Goal: Task Accomplishment & Management: Manage account settings

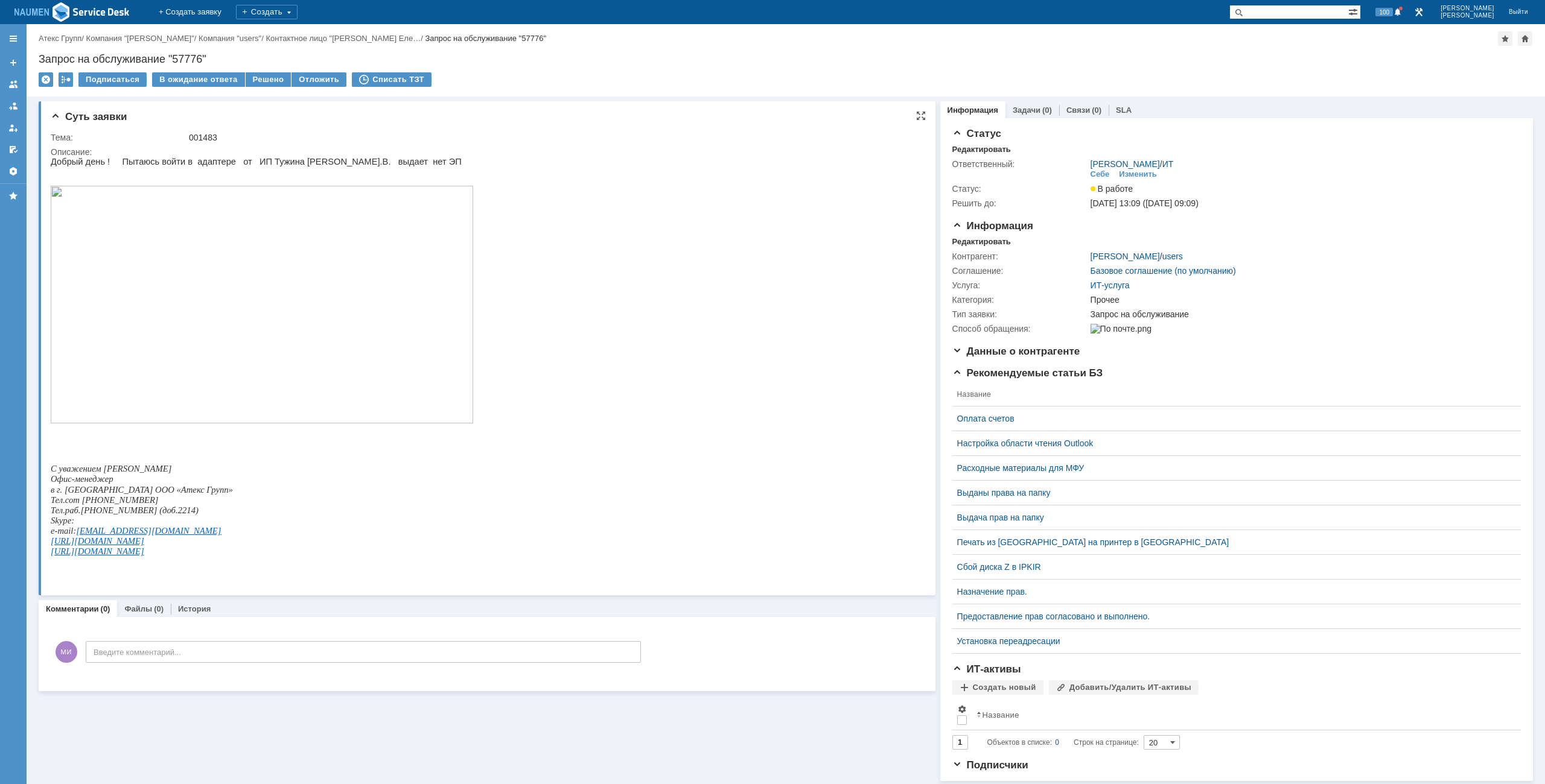
click at [243, 298] on img at bounding box center [262, 305] width 422 height 238
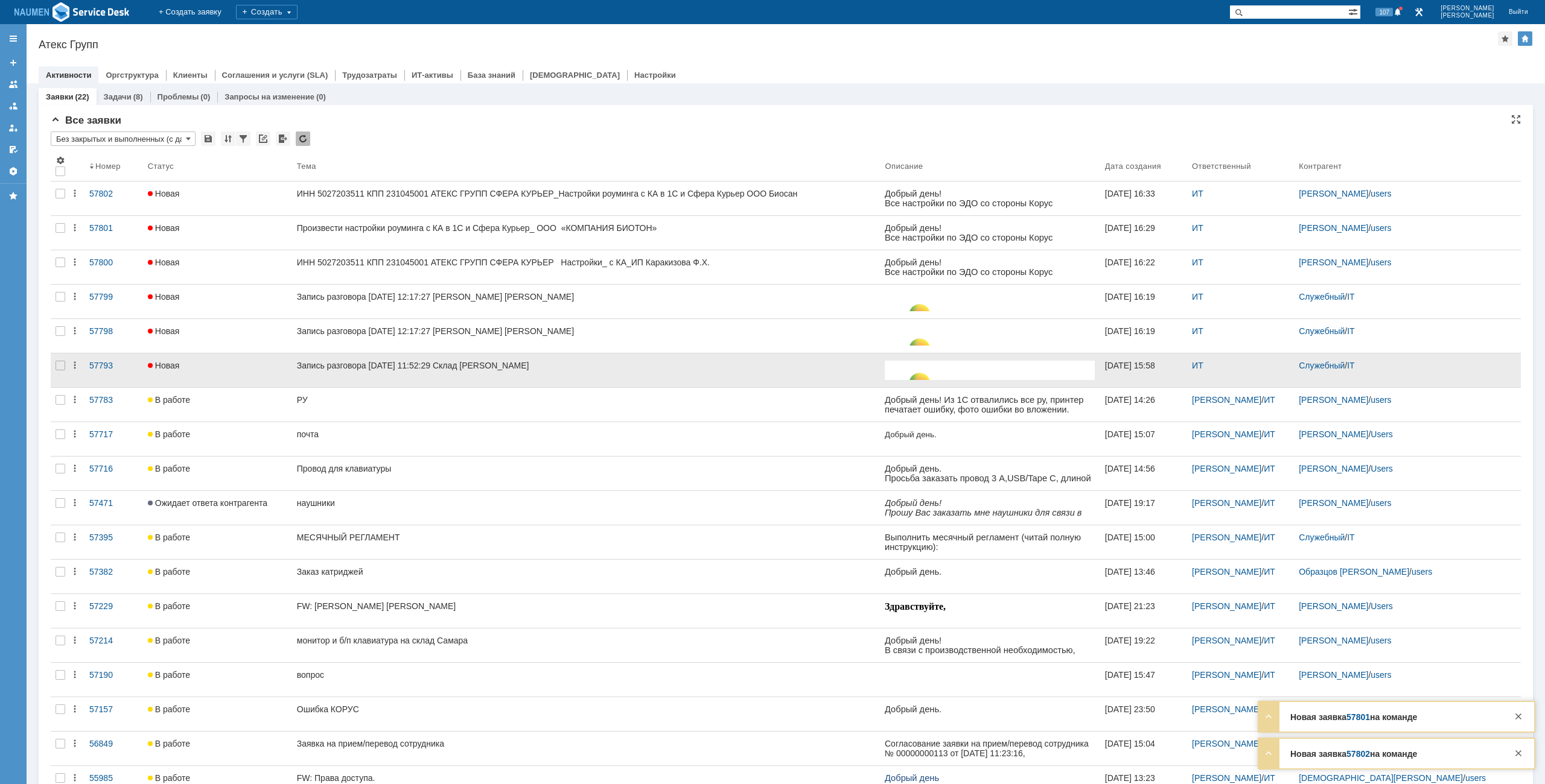
click at [54, 364] on div at bounding box center [60, 371] width 19 height 34
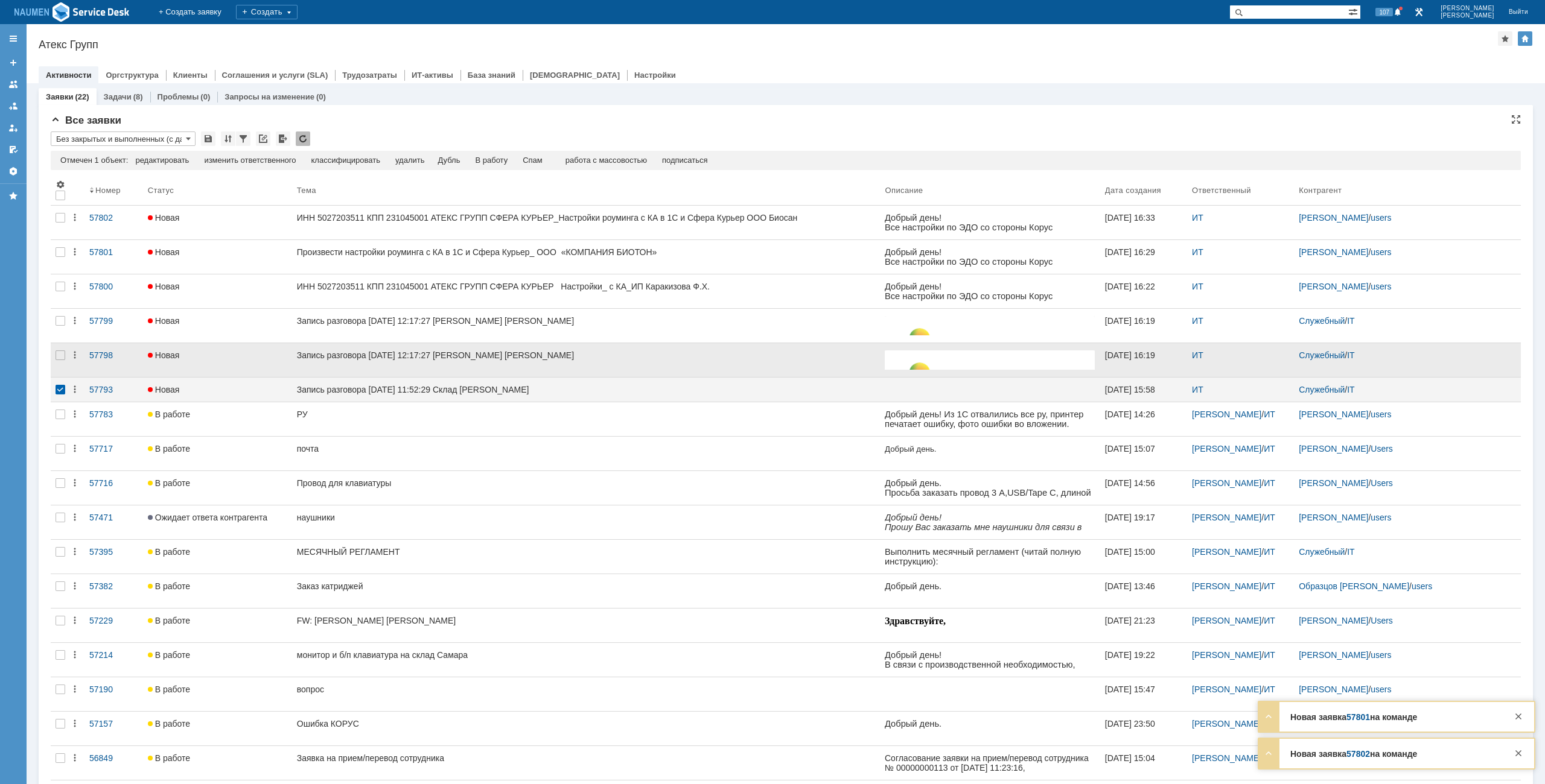
click at [59, 348] on div at bounding box center [60, 360] width 19 height 34
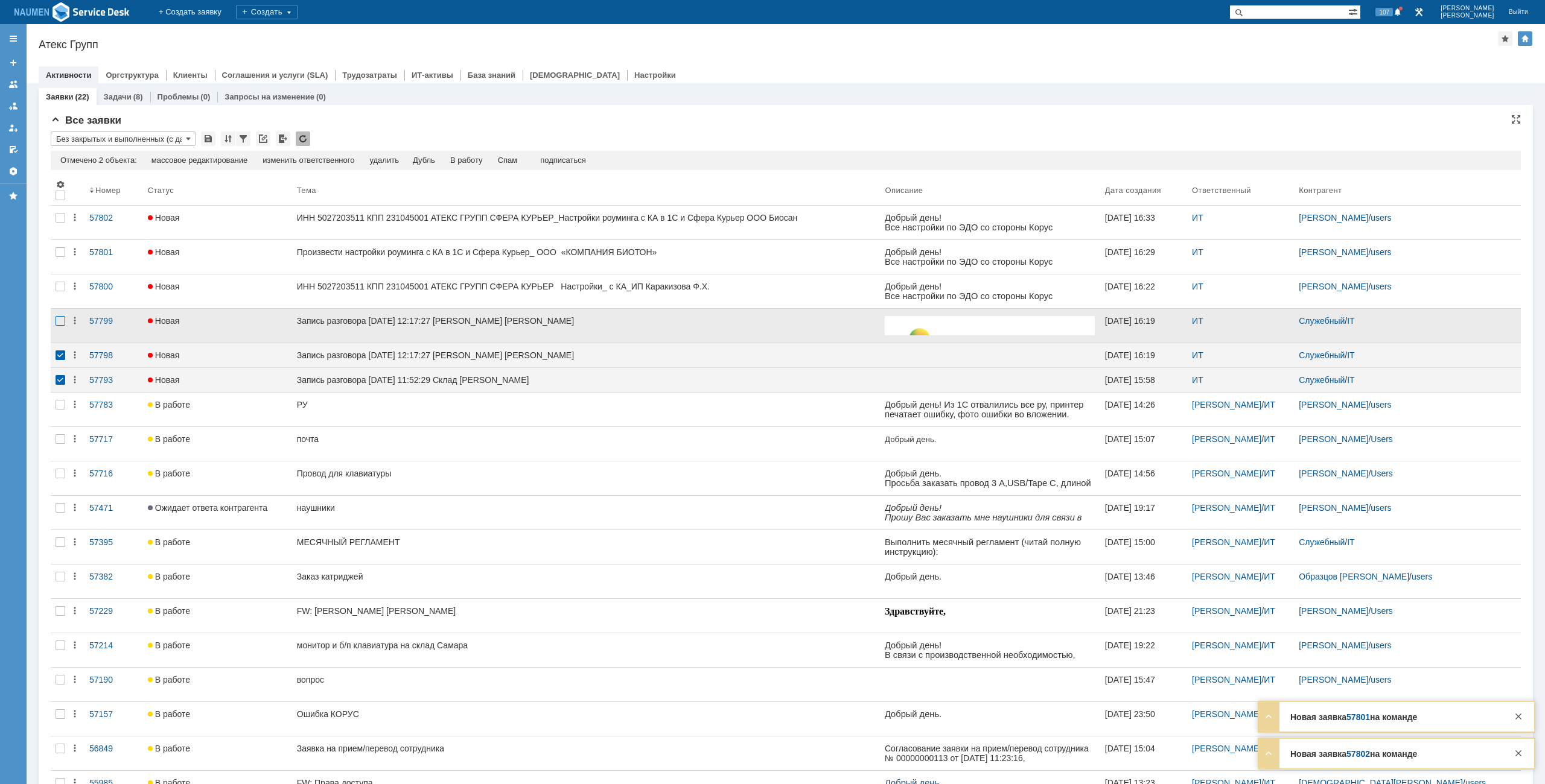
click at [59, 257] on div at bounding box center [60, 252] width 10 height 10
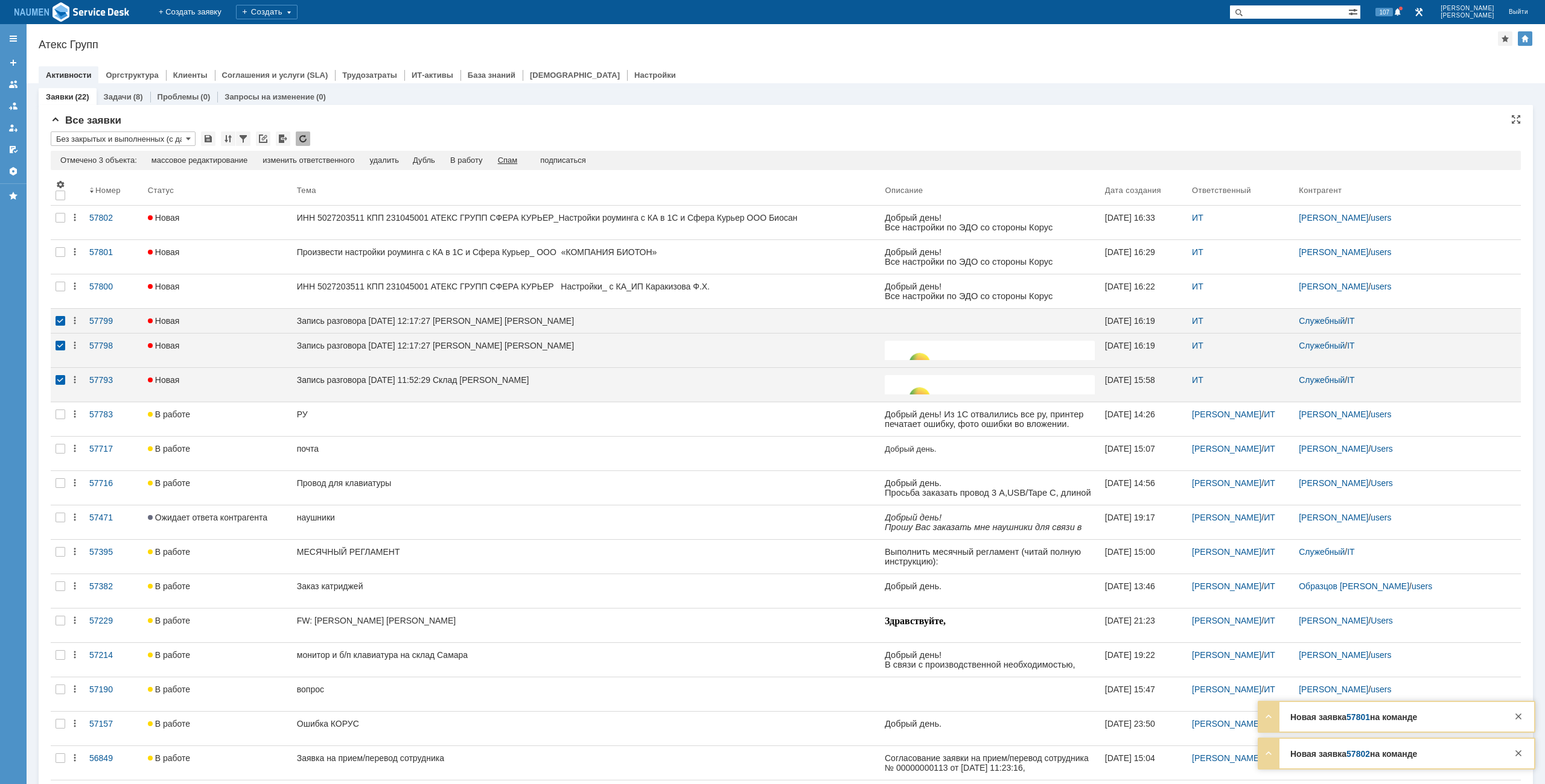
click at [510, 156] on div "Спам" at bounding box center [507, 160] width 20 height 10
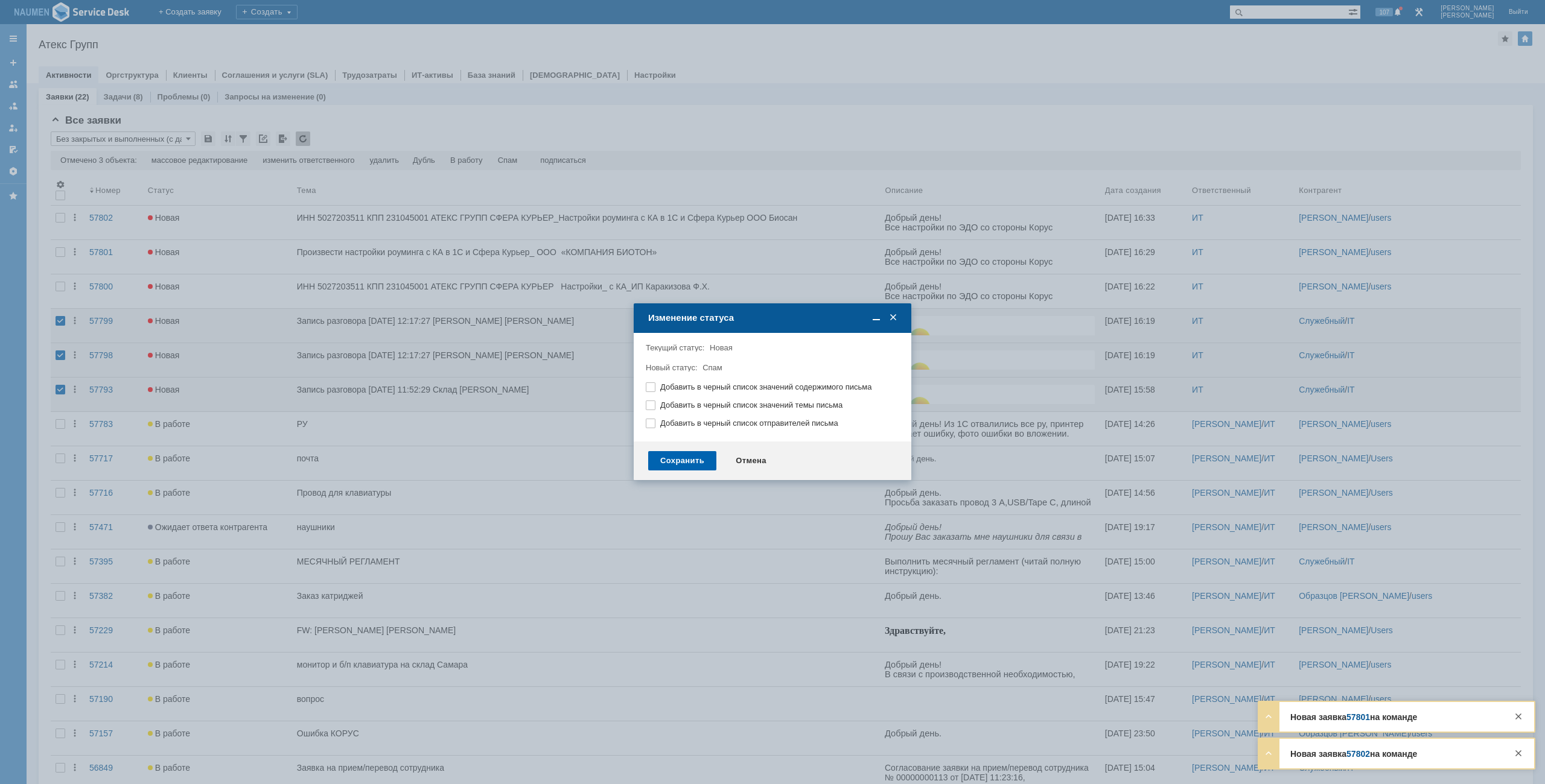
click at [682, 464] on div "Сохранить" at bounding box center [683, 461] width 68 height 19
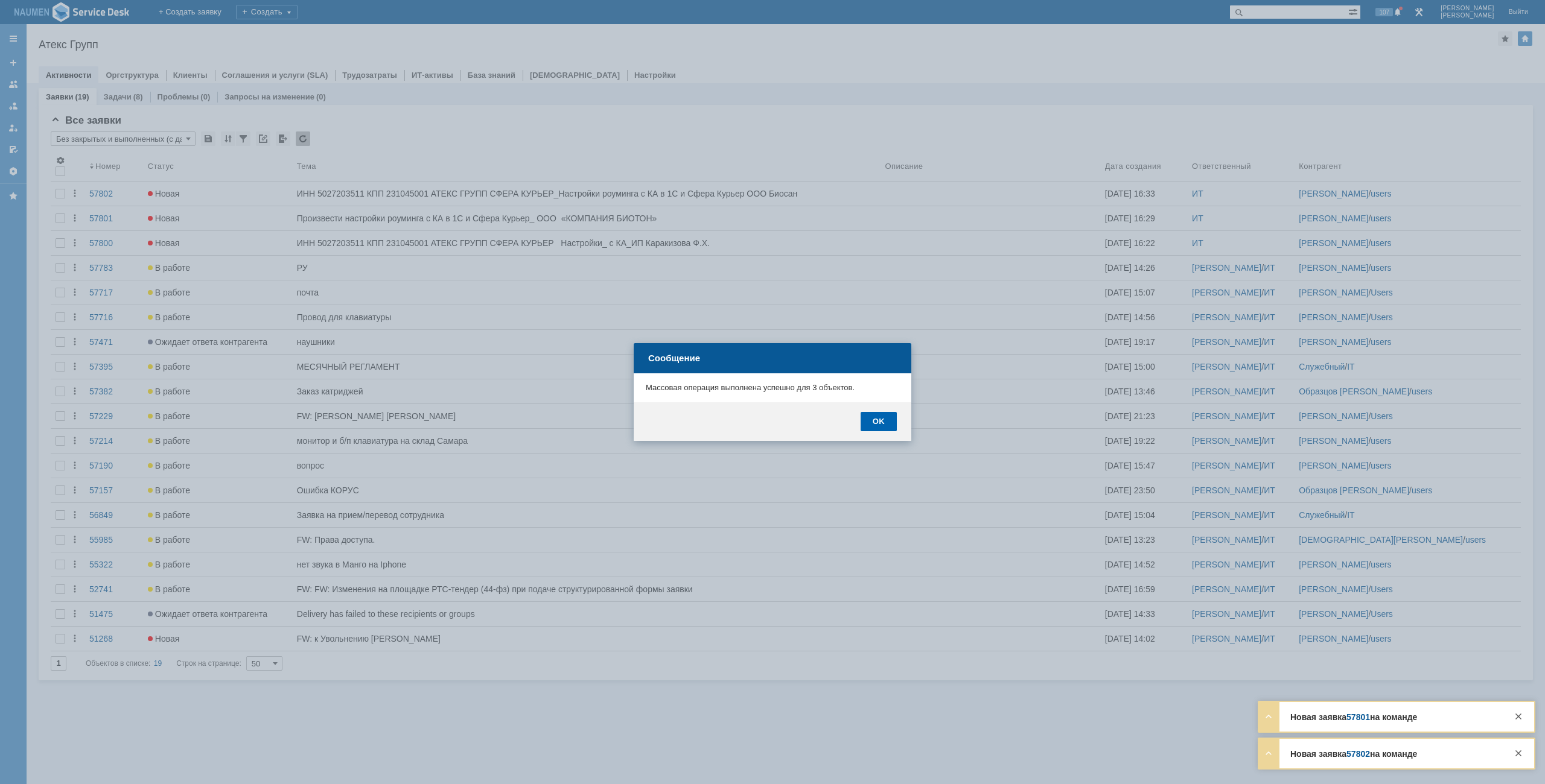
click at [865, 415] on div "OK" at bounding box center [879, 421] width 37 height 19
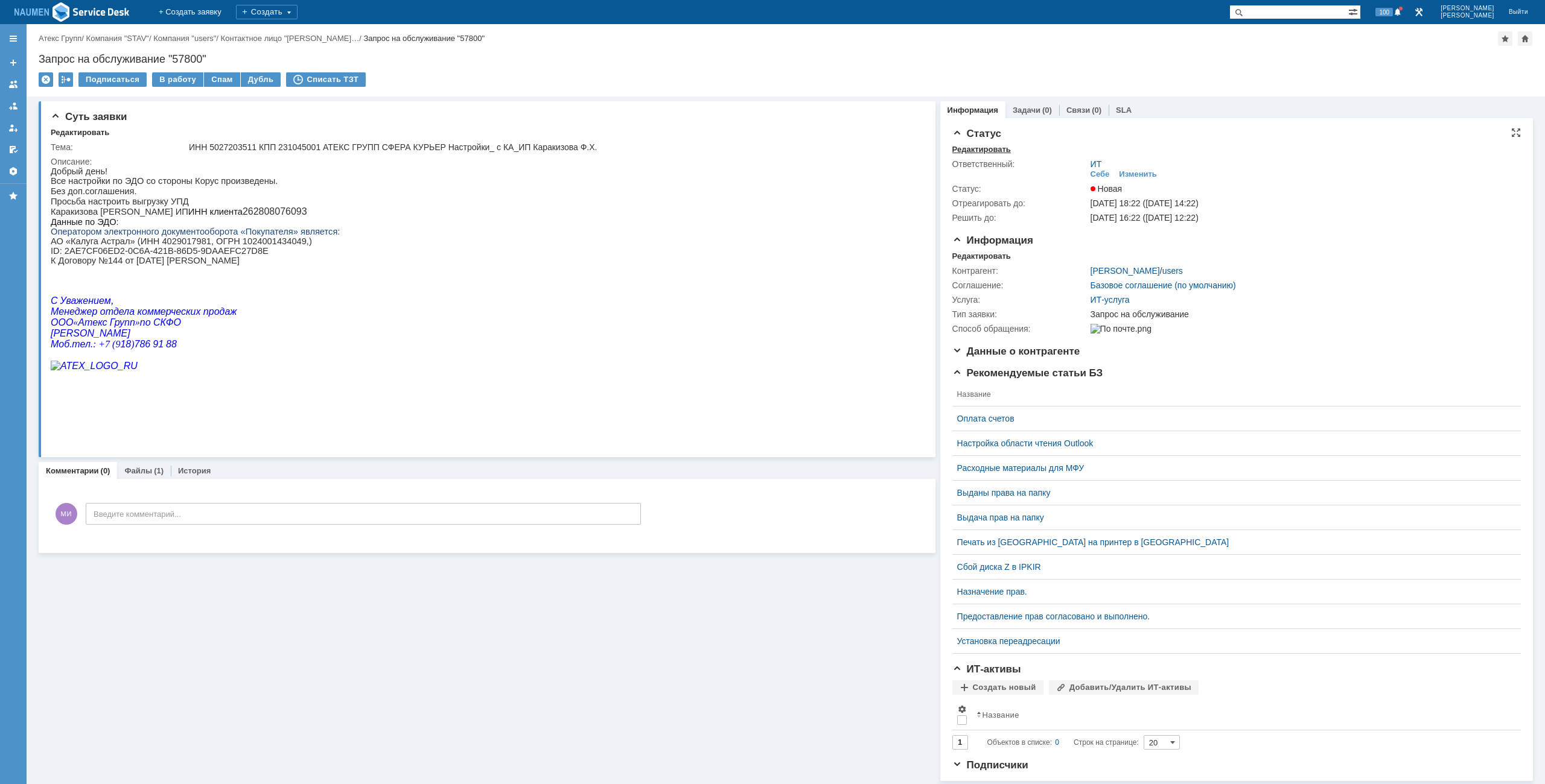
click at [983, 150] on div "Редактировать" at bounding box center [982, 149] width 59 height 10
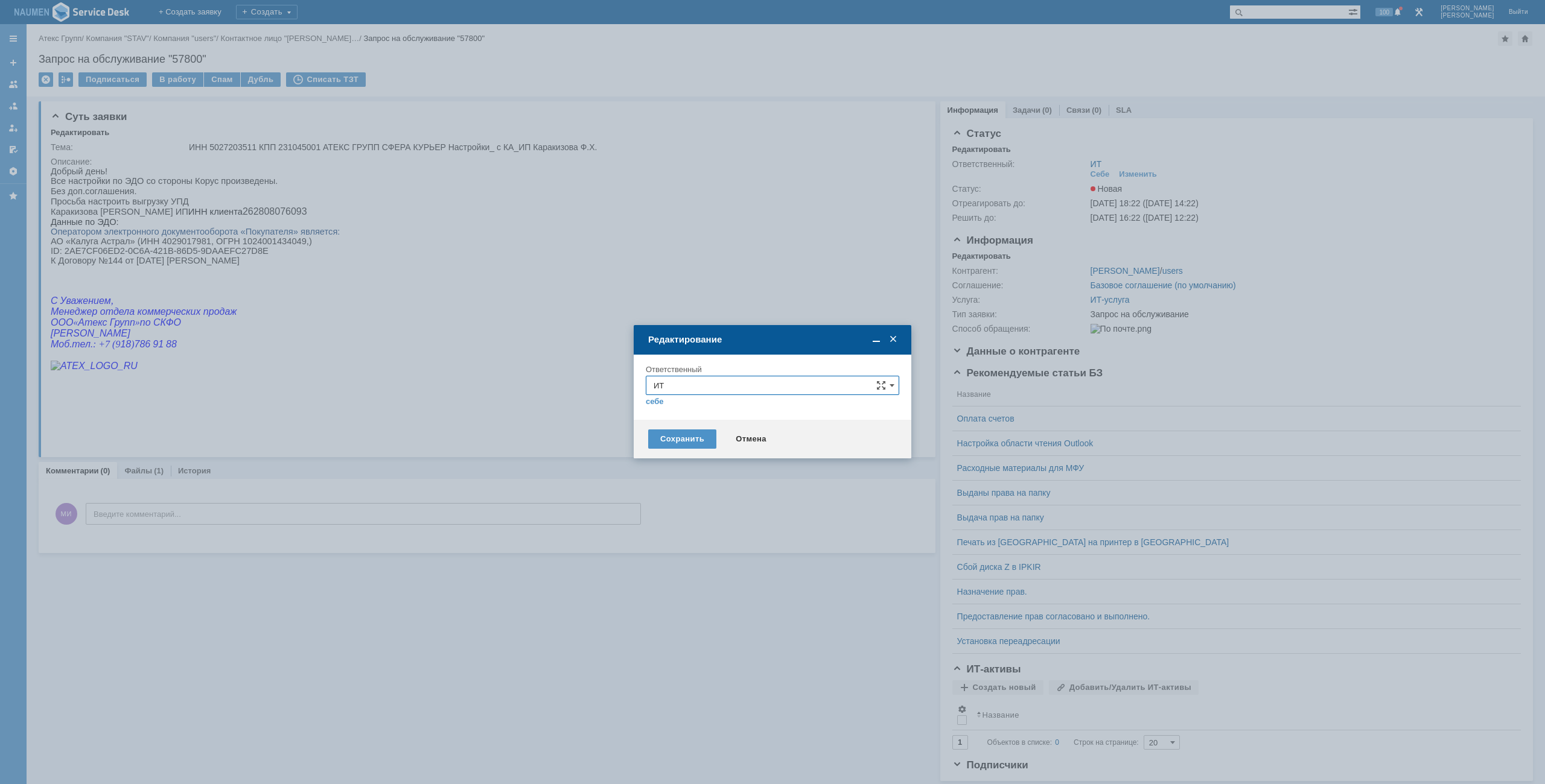
click at [733, 377] on input "ИТ" at bounding box center [772, 386] width 253 height 19
click at [682, 519] on div "АСУ" at bounding box center [772, 527] width 252 height 19
click at [699, 430] on div "Сохранить" at bounding box center [683, 439] width 68 height 19
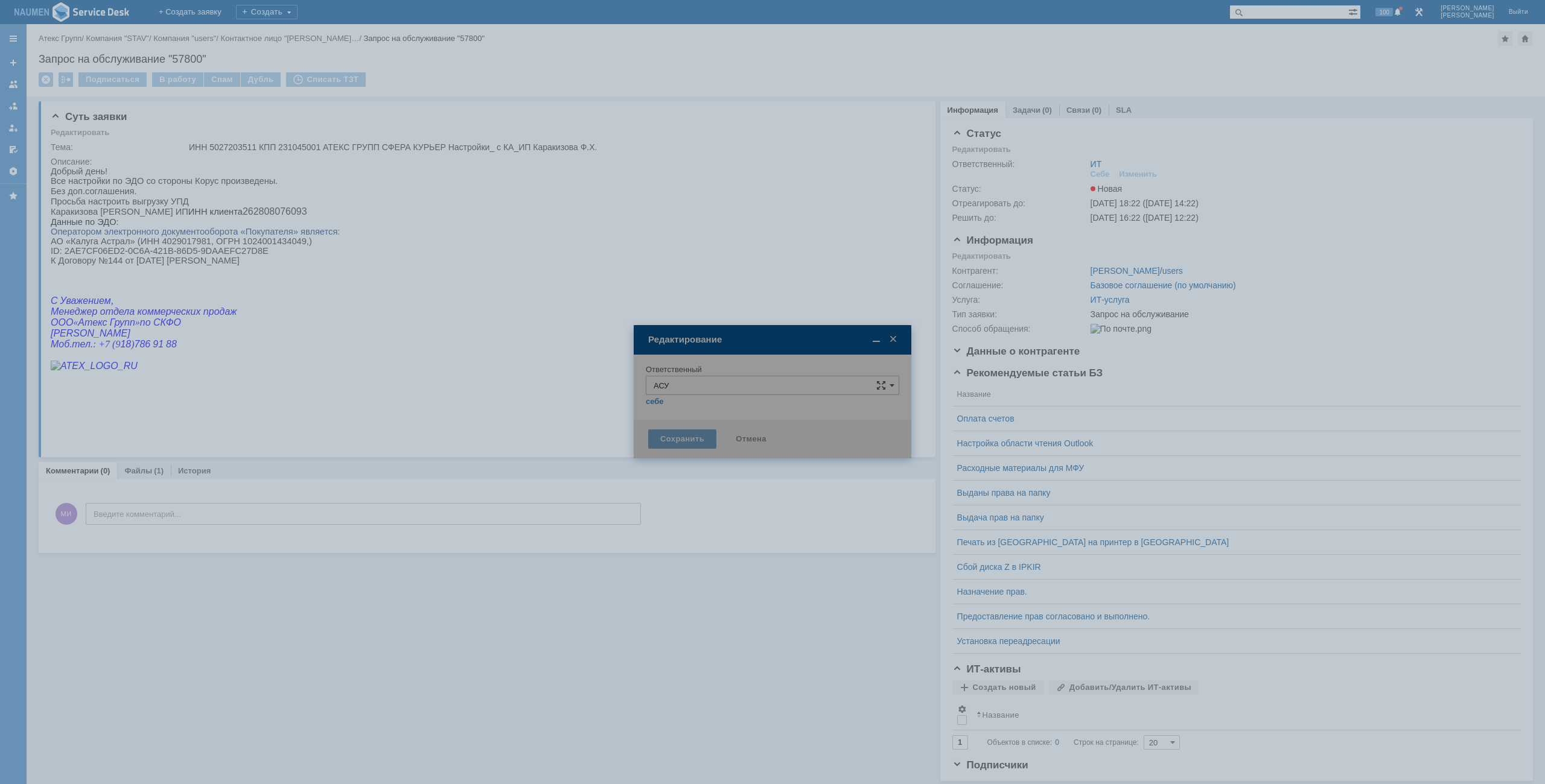
type input "АСУ"
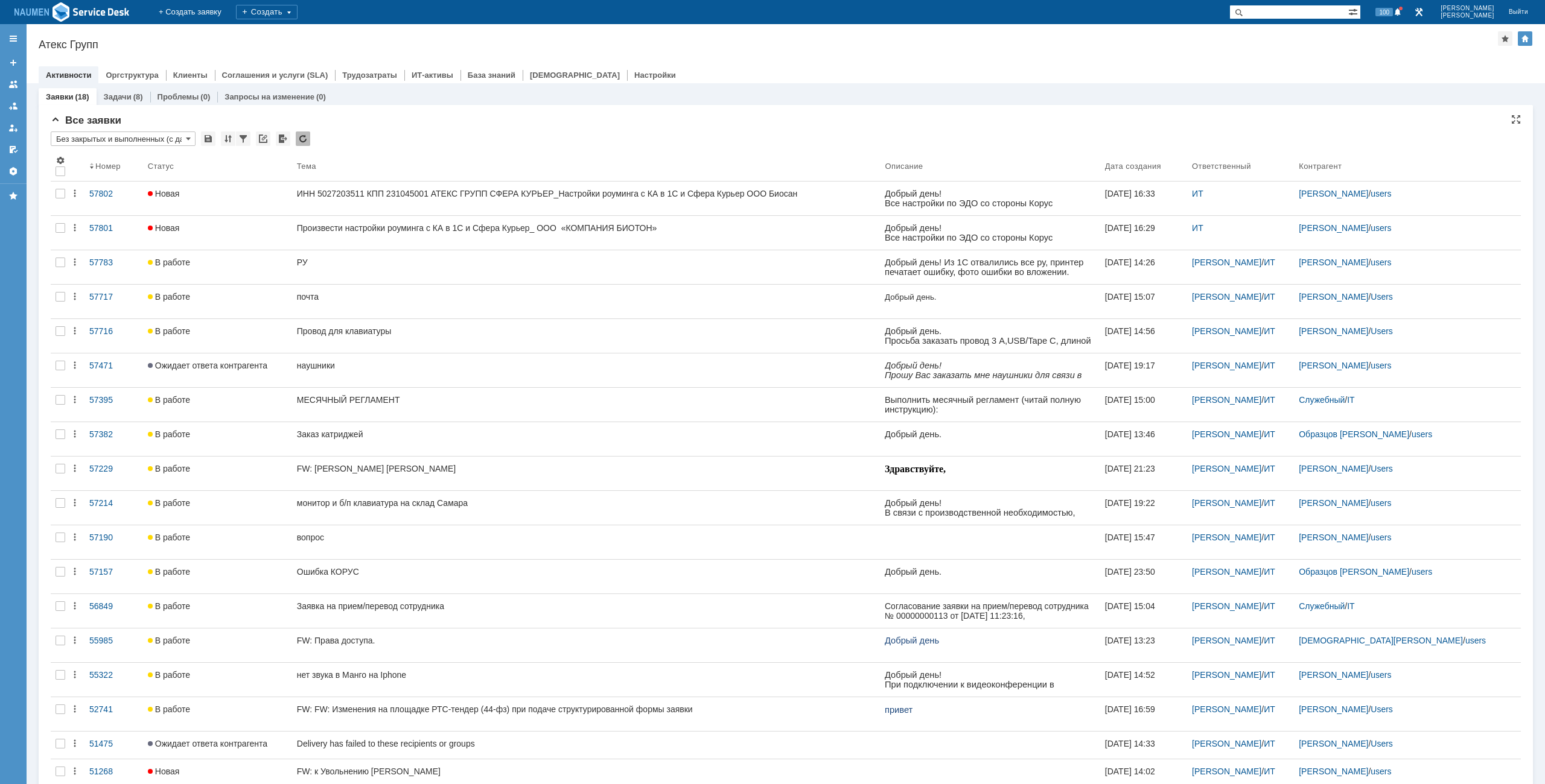
click at [434, 132] on div "* Без закрытых и выполненных (с датой создания) ред. 08.05" at bounding box center [786, 140] width 1470 height 16
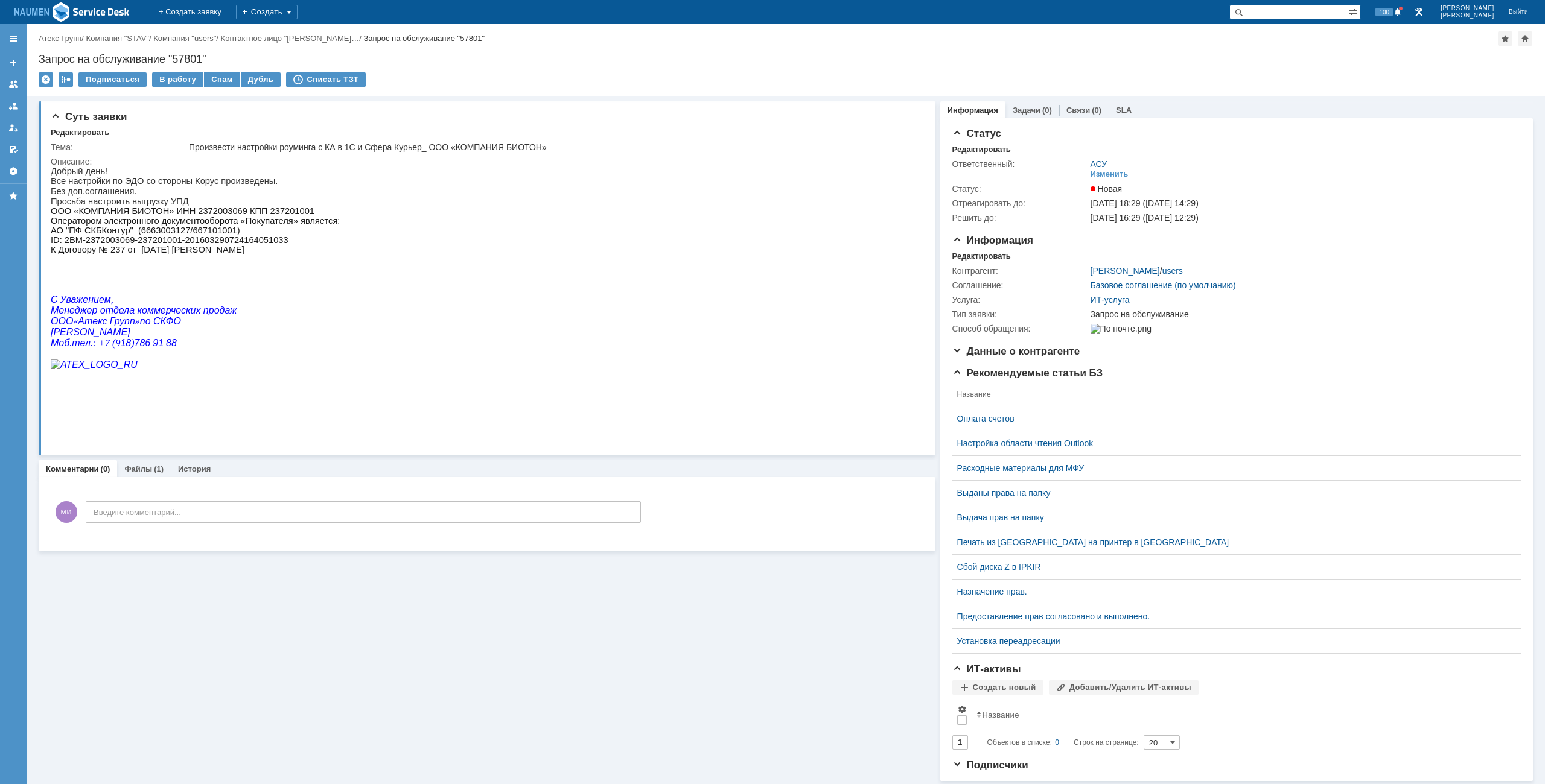
click at [1065, 46] on div "Назад | Атекс Групп / Компания "STAV" / Компания "users" / Контактное лицо "[PE…" at bounding box center [785, 60] width 1519 height 72
click at [984, 155] on div "Ответственный: АСУ Изменить Статус: Новая Отреагировать до: 28.08.2025 18:29 (2…" at bounding box center [1237, 190] width 568 height 71
click at [984, 155] on div "Ответственный: АСУ Изменить Статус: Новая Отреагировать до: 28.08.2025 18:29 (2…" at bounding box center [1237, 190] width 568 height 71
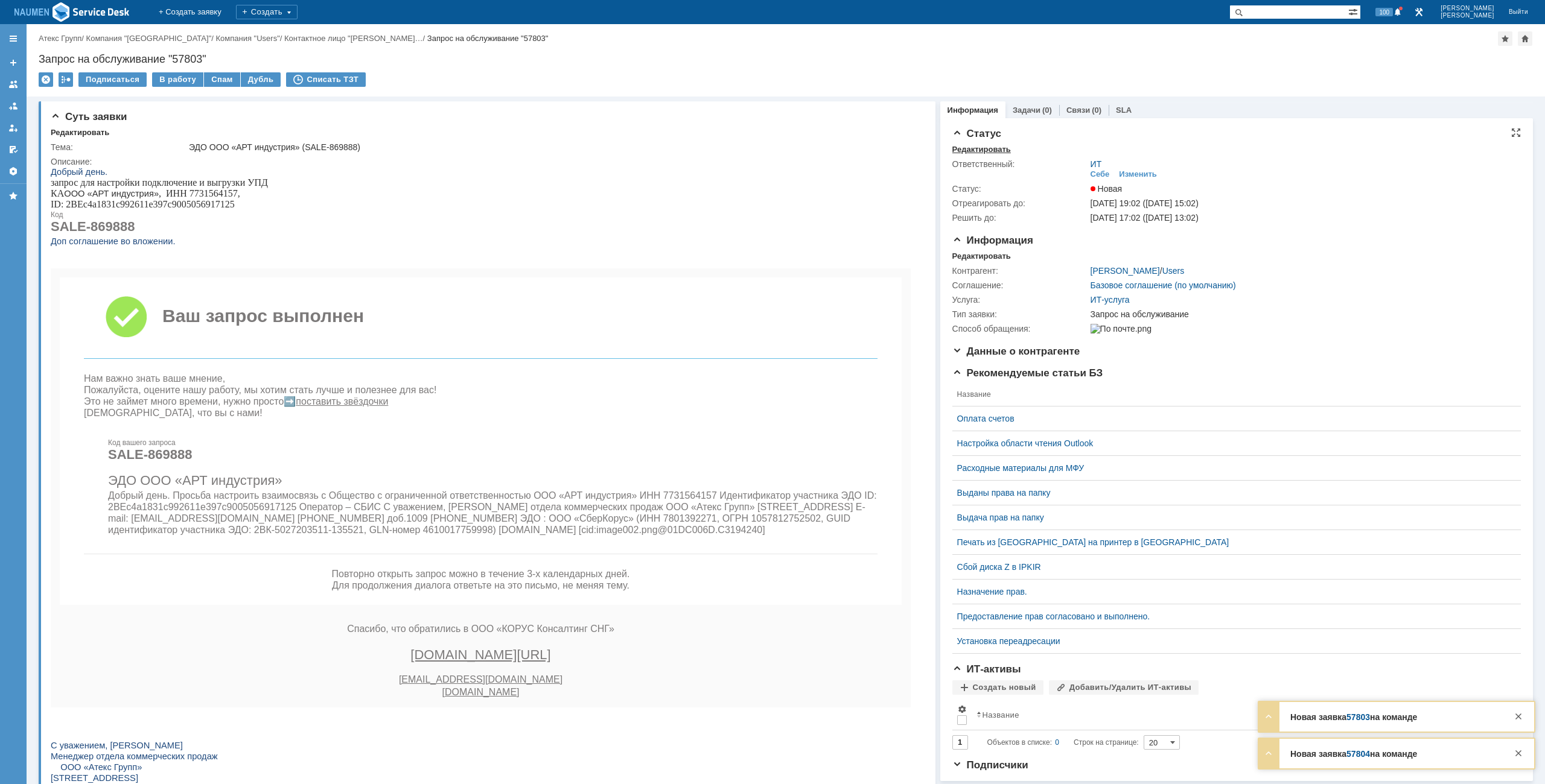
click at [990, 147] on div "Редактировать" at bounding box center [982, 149] width 59 height 10
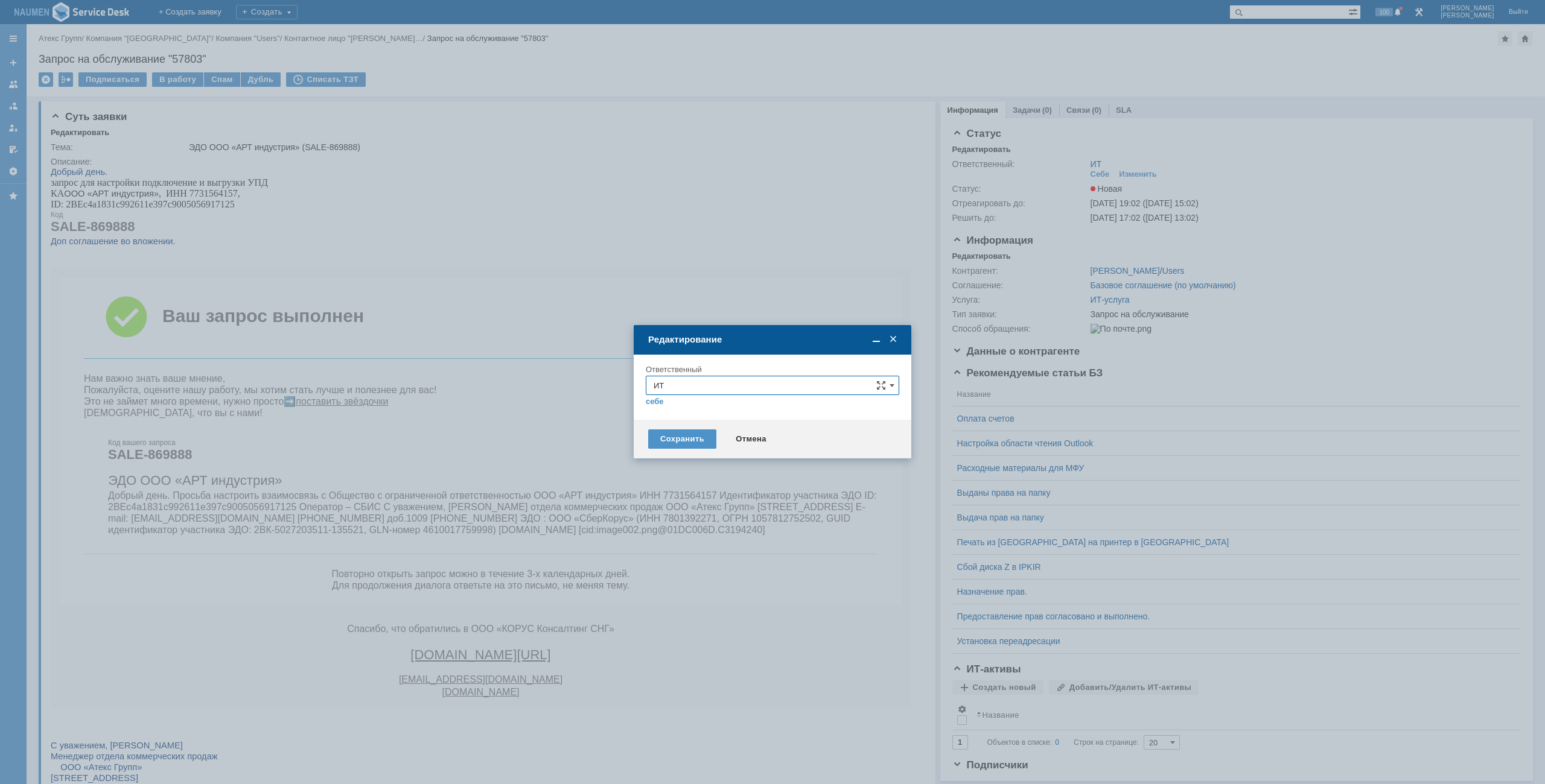
click at [726, 394] on input "ИТ" at bounding box center [772, 386] width 253 height 19
click at [686, 532] on span "АСУ" at bounding box center [772, 527] width 238 height 10
type input "АСУ"
click at [686, 439] on div "Сохранить" at bounding box center [683, 439] width 68 height 19
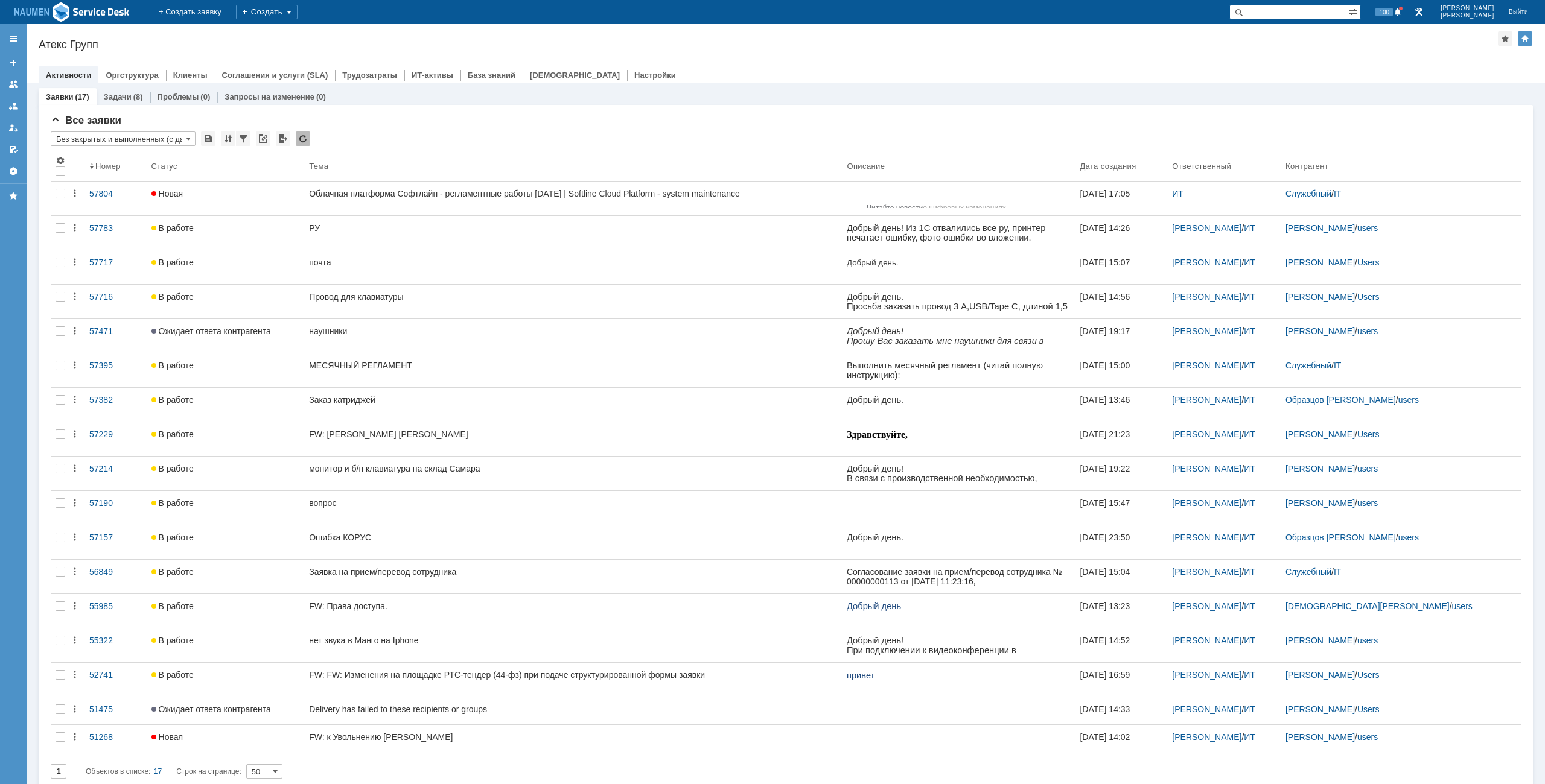
click at [715, 37] on div "Назад | Атекс Групп Атекс Групп root$101 Активности Оргструктура Клиенты Соглаш…" at bounding box center [785, 53] width 1519 height 60
click at [688, 64] on div at bounding box center [786, 63] width 1494 height 10
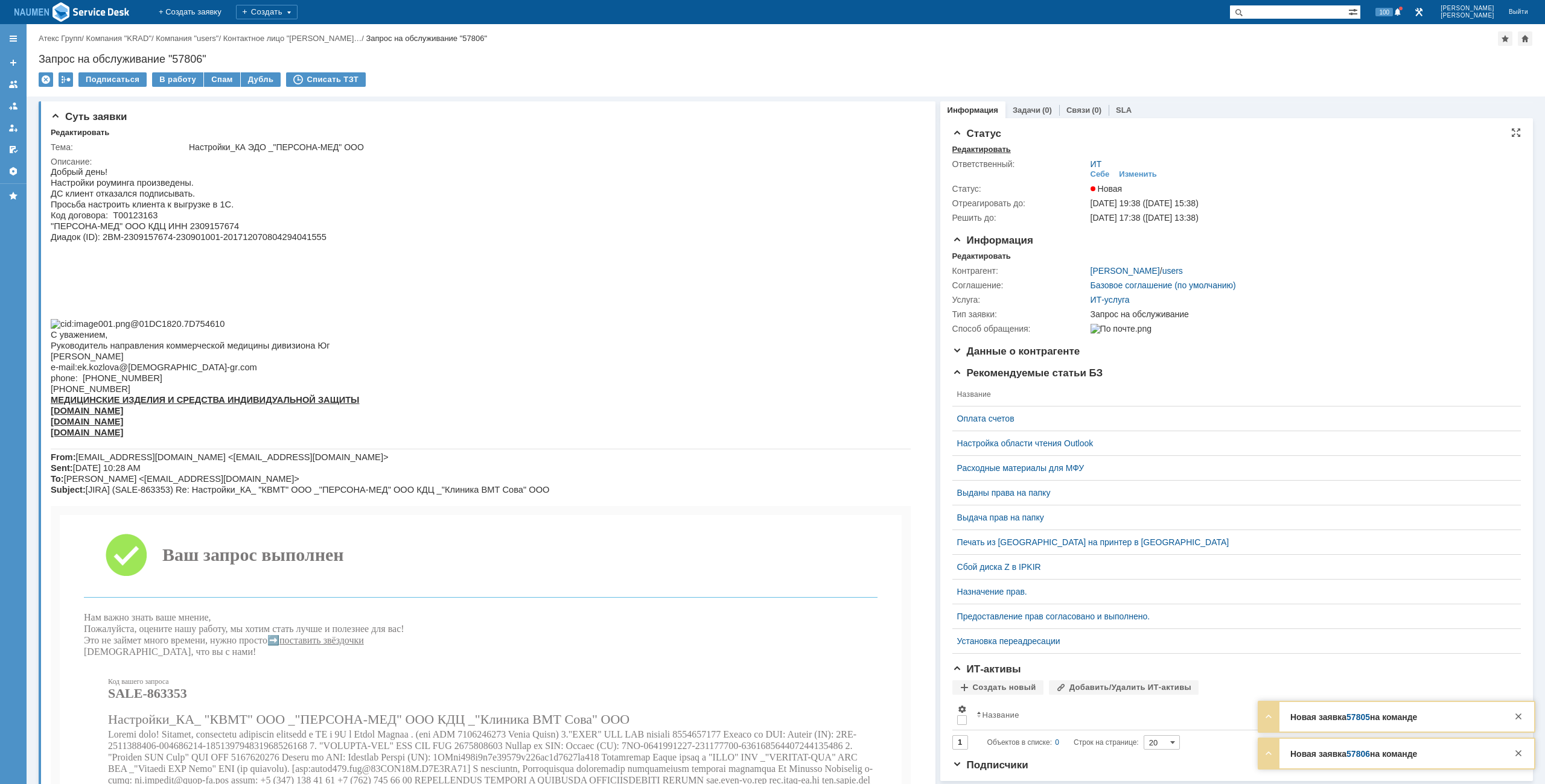
click at [987, 148] on div "Редактировать" at bounding box center [982, 149] width 59 height 10
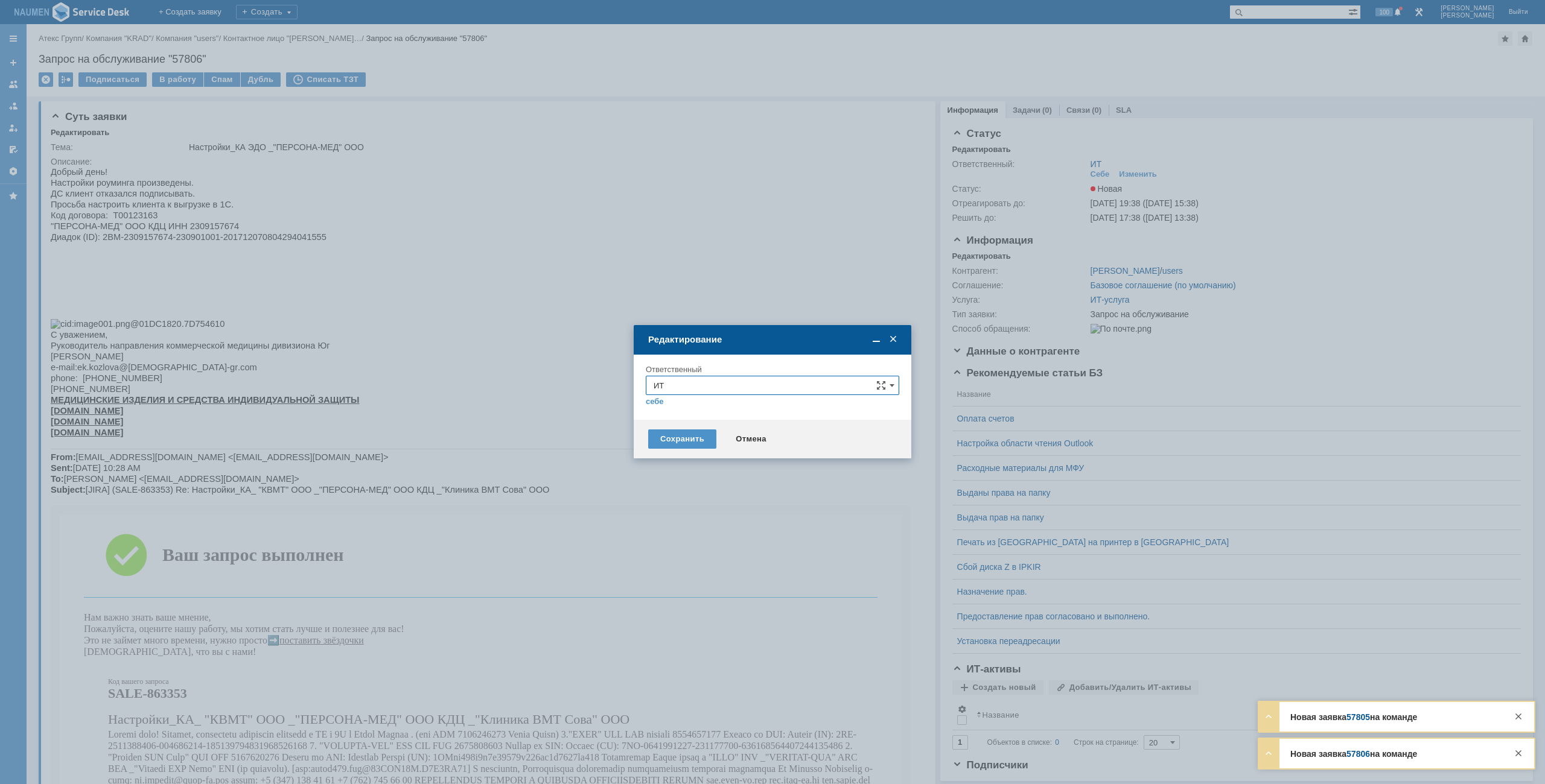
click at [778, 388] on input "ИТ" at bounding box center [772, 386] width 253 height 19
click at [668, 529] on span "АСУ" at bounding box center [772, 527] width 238 height 10
click at [674, 440] on div "Сохранить" at bounding box center [683, 439] width 68 height 19
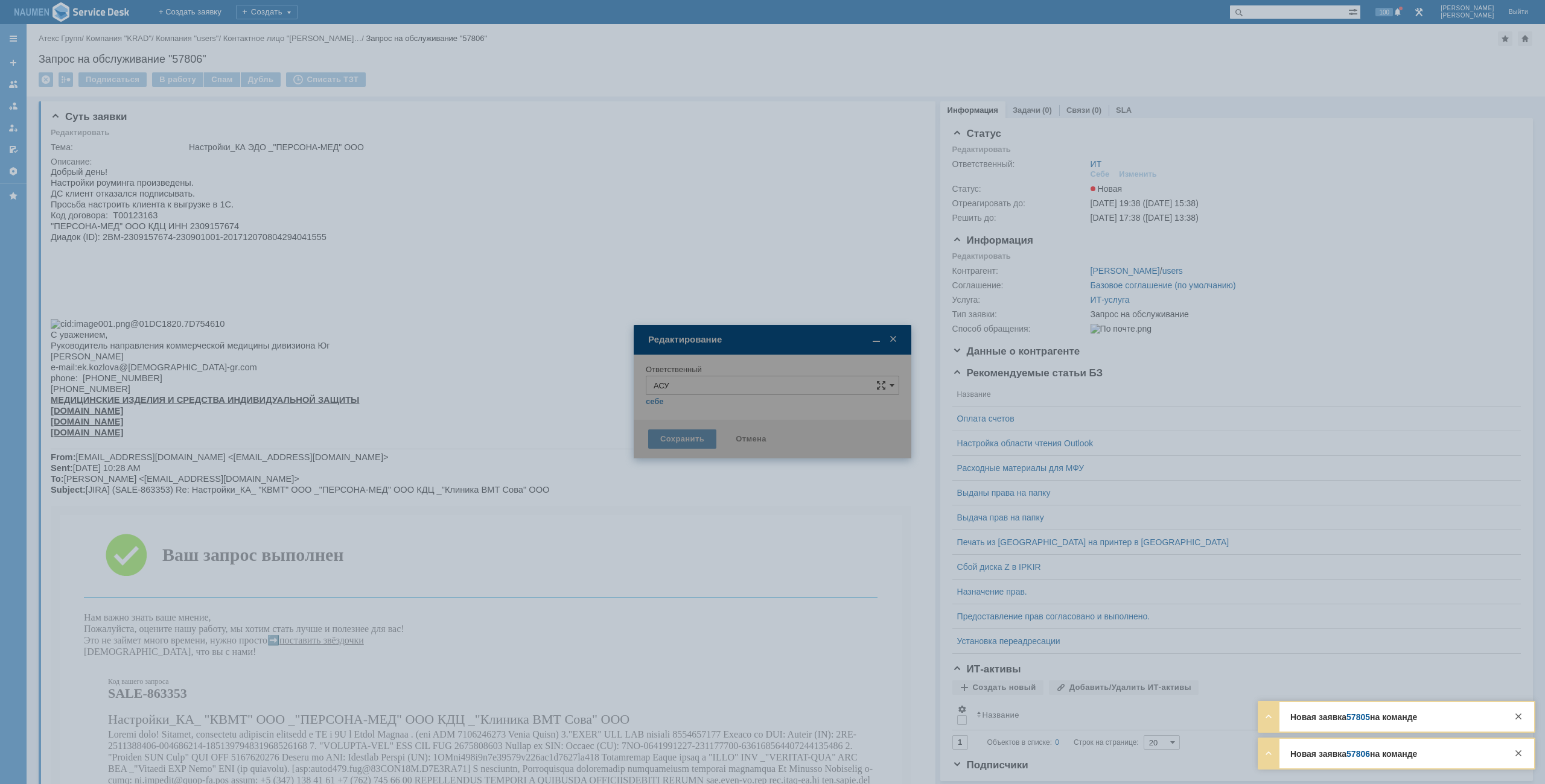
type input "АСУ"
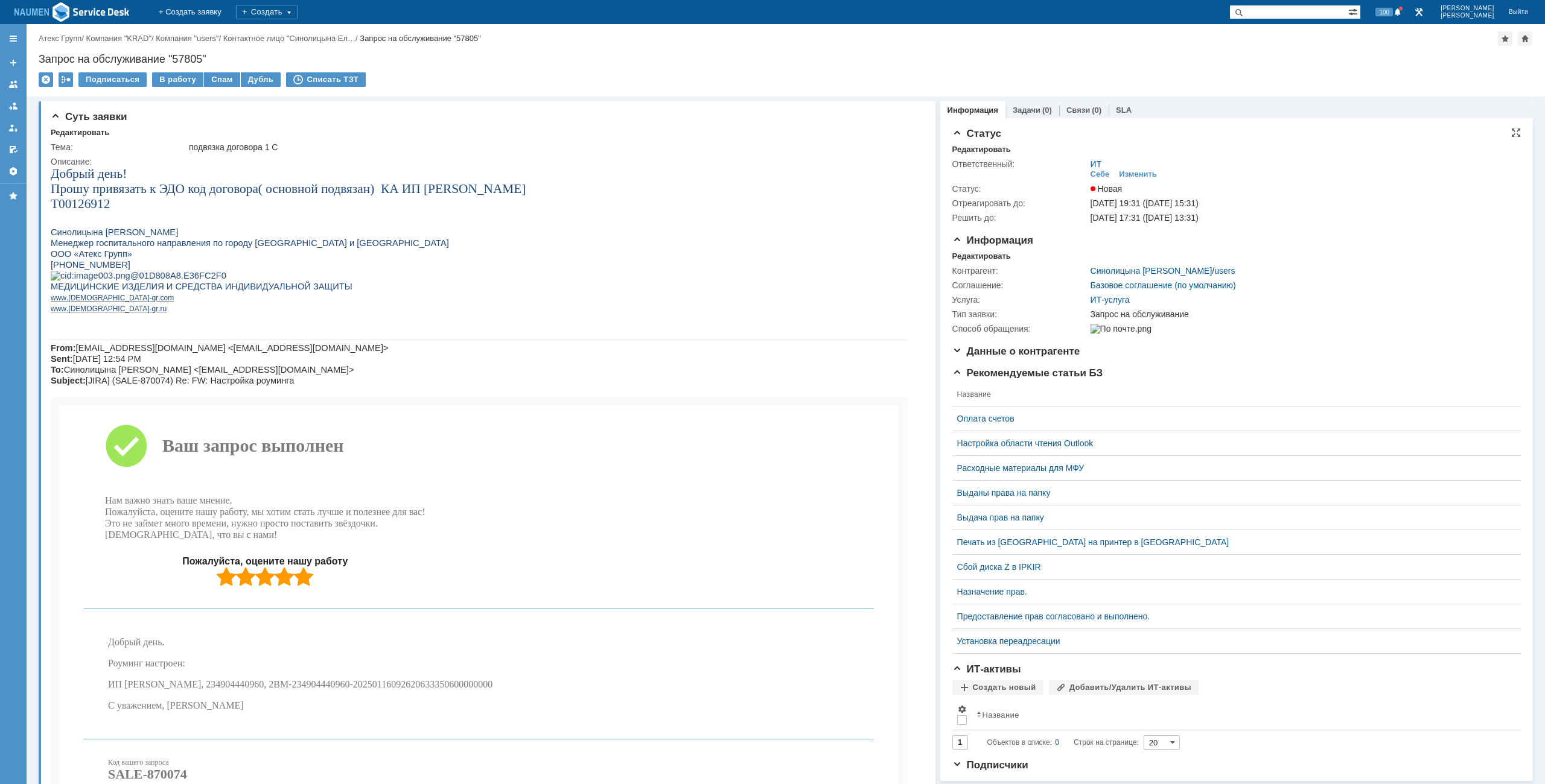
click at [981, 144] on div "Статус Редактировать Ответственный: ИТ Себе Изменить Статус: Новая Отреагироват…" at bounding box center [1237, 181] width 568 height 107
click at [981, 151] on div "Редактировать" at bounding box center [982, 149] width 59 height 10
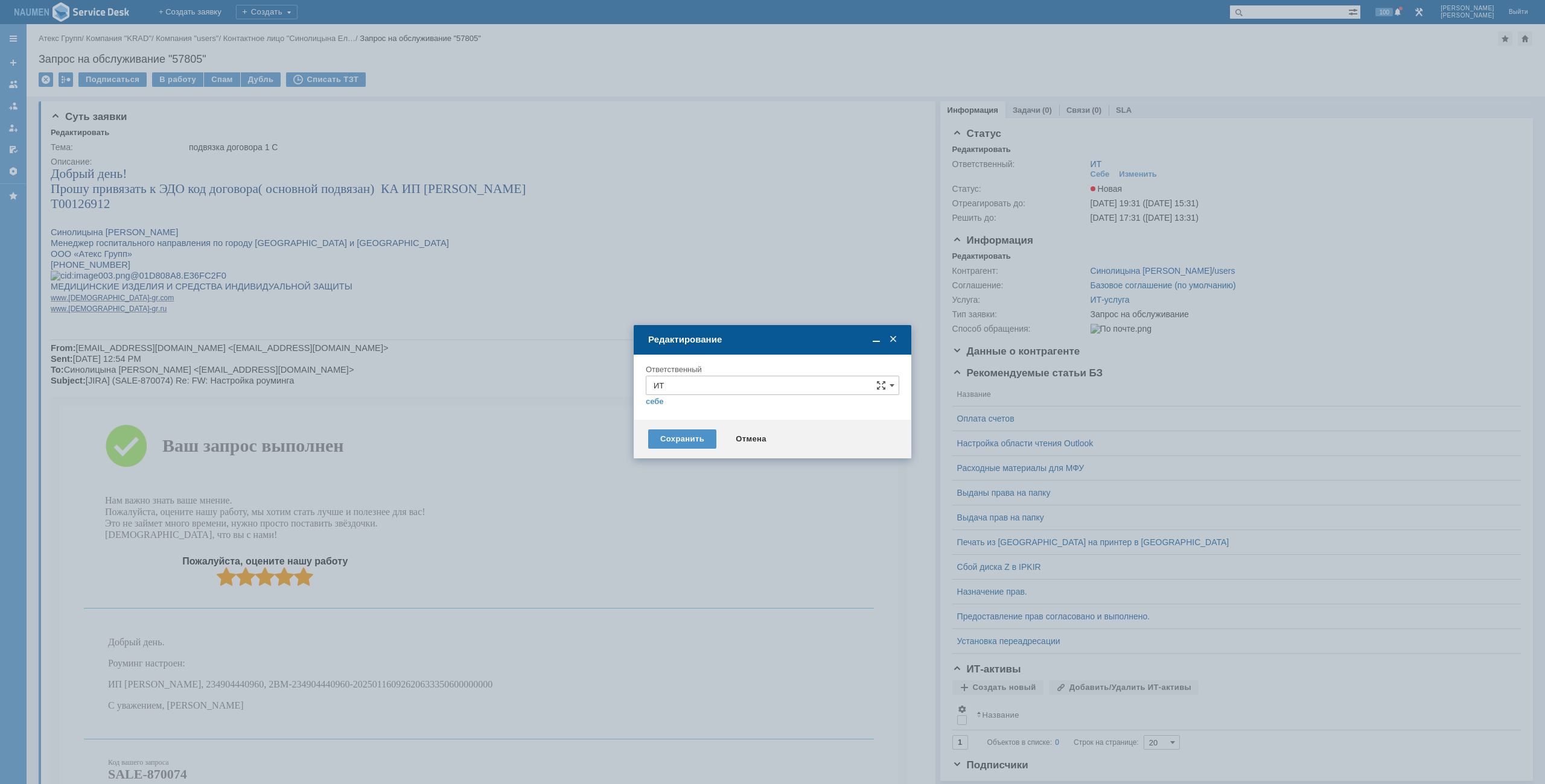
click at [714, 402] on div "себе своей команде" at bounding box center [772, 401] width 253 height 11
click at [713, 386] on input "ИТ" at bounding box center [772, 386] width 253 height 19
click at [673, 522] on div "АСУ" at bounding box center [772, 527] width 252 height 19
click at [673, 436] on div "Сохранить" at bounding box center [683, 439] width 68 height 19
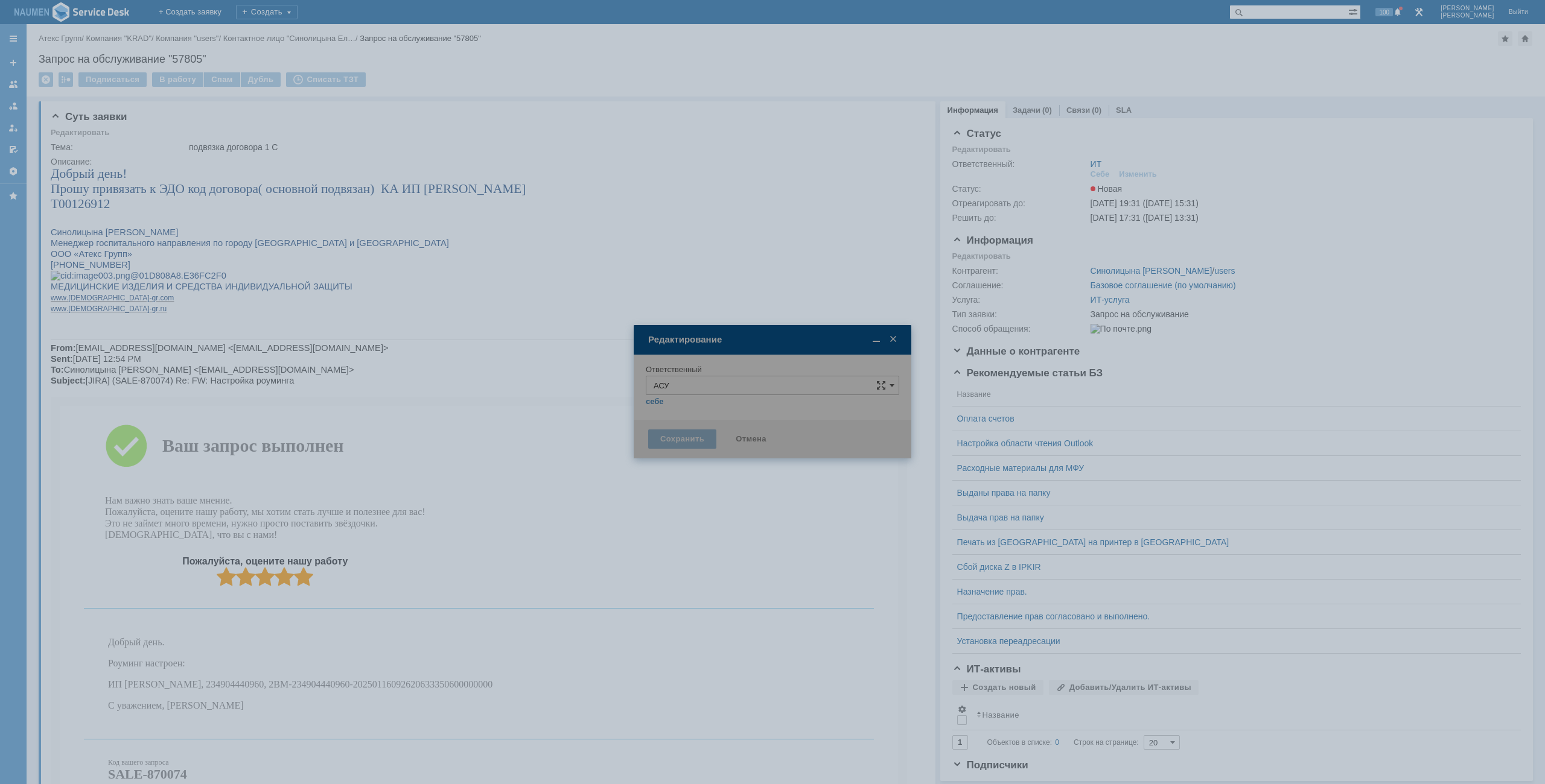
type input "АСУ"
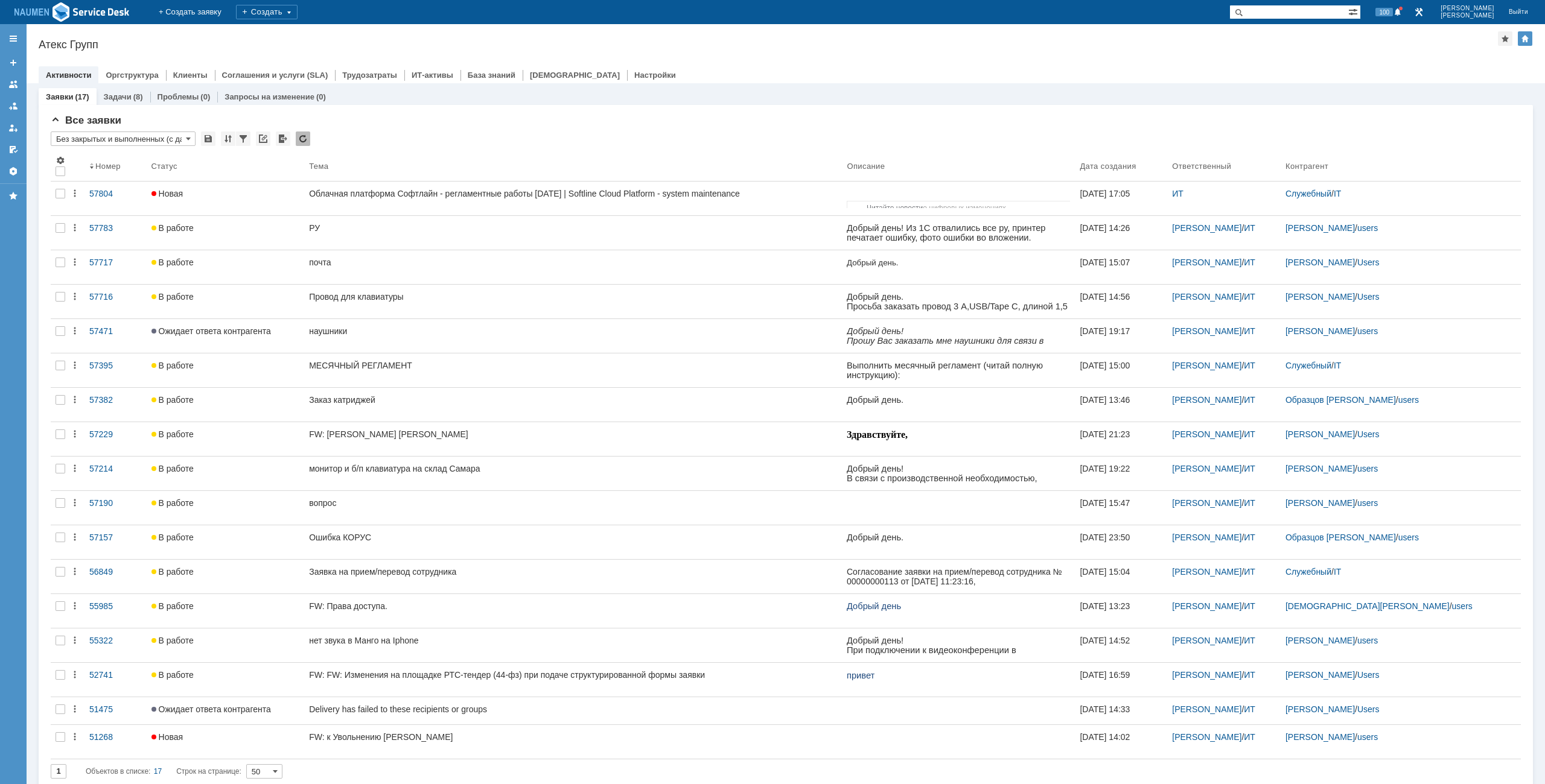
click at [839, 51] on div "Назад | Атекс Групп Атекс Групп root$101 Активности Оргструктура Клиенты Соглаш…" at bounding box center [785, 53] width 1519 height 60
